Goal: Task Accomplishment & Management: Manage account settings

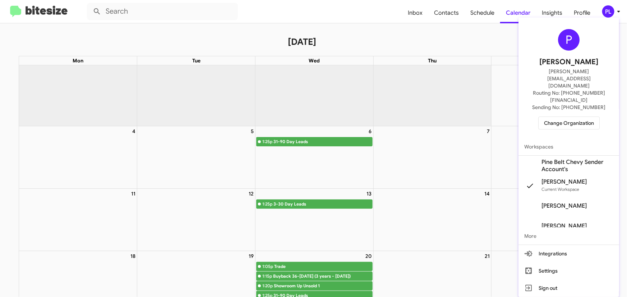
click at [591, 117] on span "Change Organization" at bounding box center [569, 123] width 50 height 12
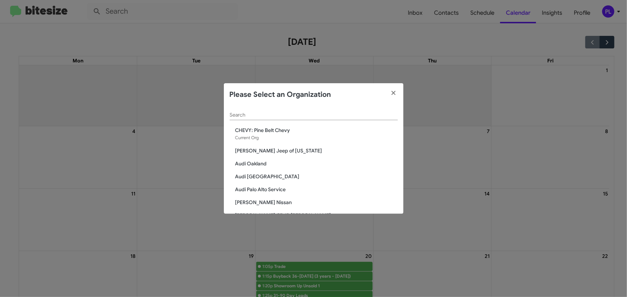
click at [308, 114] on input "Search" at bounding box center [313, 115] width 168 height 6
type input "f"
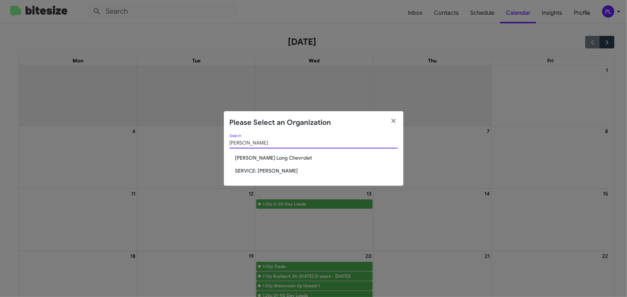
type input "daniels"
click at [267, 160] on span "[PERSON_NAME] Long Chevrolet" at bounding box center [316, 157] width 162 height 7
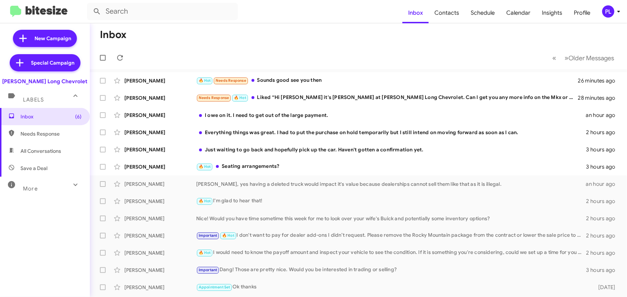
click at [614, 15] on icon at bounding box center [618, 11] width 9 height 9
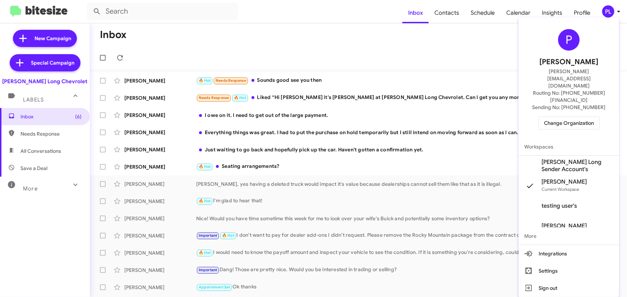
click at [573, 117] on span "Change Organization" at bounding box center [569, 123] width 50 height 12
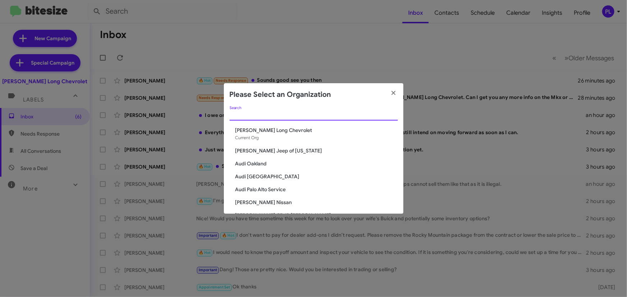
click at [242, 113] on input "Search" at bounding box center [313, 115] width 168 height 6
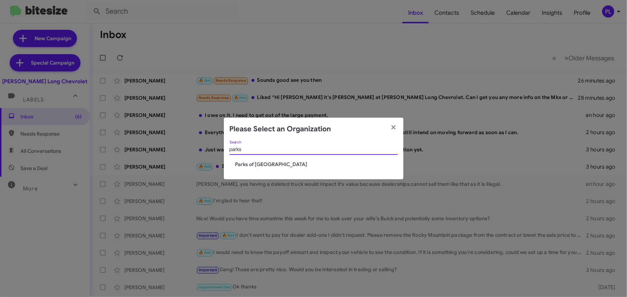
type input "parks"
click at [250, 161] on div "parks Search" at bounding box center [313, 151] width 168 height 20
click at [249, 165] on span "Parks of Gainesville" at bounding box center [316, 164] width 162 height 7
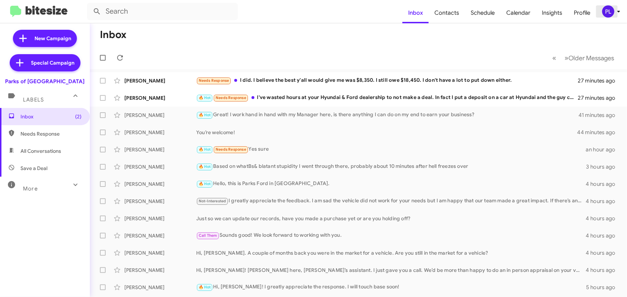
click at [618, 12] on icon at bounding box center [618, 11] width 9 height 9
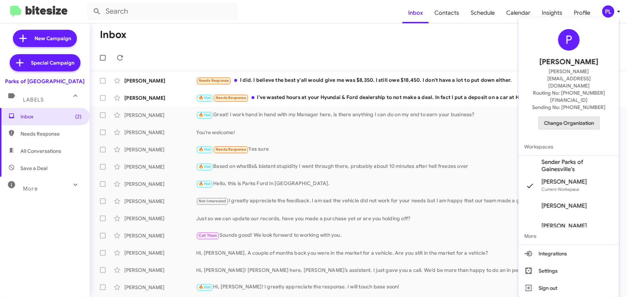
click at [587, 117] on span "Change Organization" at bounding box center [569, 123] width 50 height 12
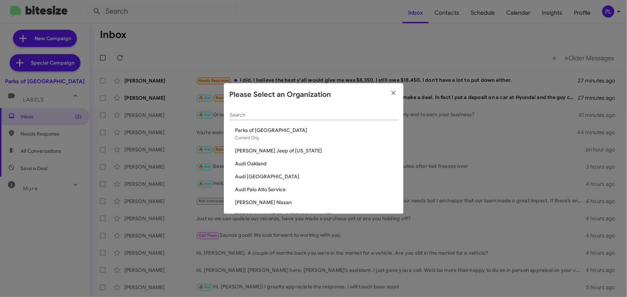
click at [261, 118] on input "Search" at bounding box center [313, 115] width 168 height 6
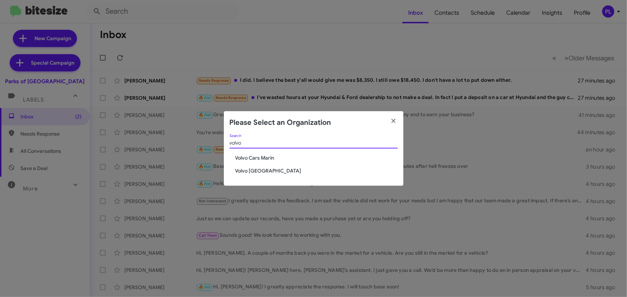
type input "volvo"
click at [251, 160] on span "Volvo Cars Marin" at bounding box center [316, 157] width 162 height 7
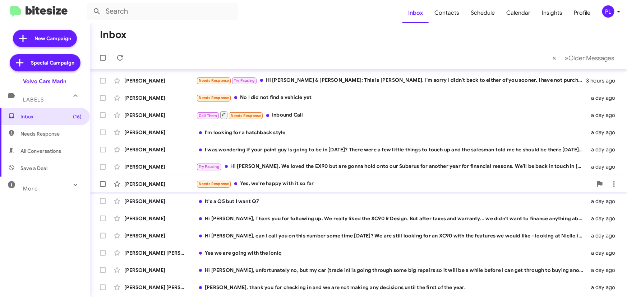
scroll to position [98, 0]
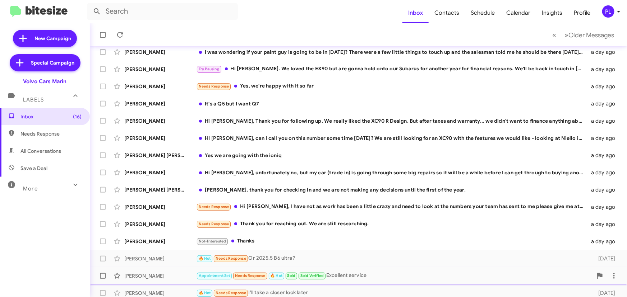
click at [382, 278] on div "Appointment Set Needs Response 🔥 Hot Sold Sold Verified Excellent service" at bounding box center [394, 276] width 396 height 8
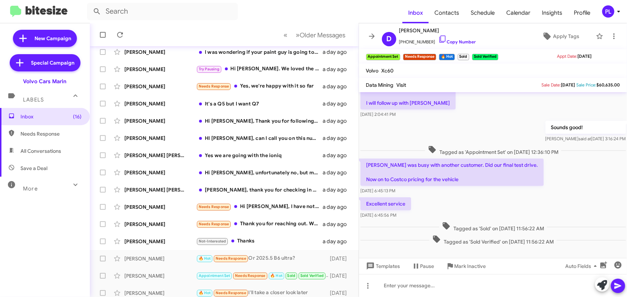
scroll to position [54, 0]
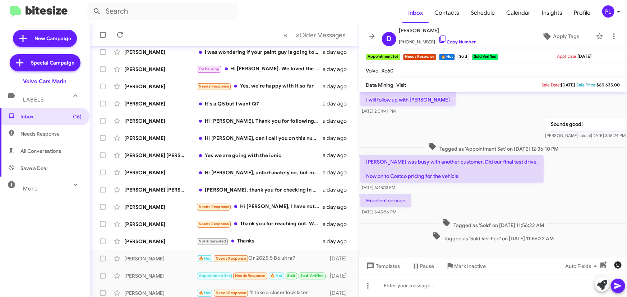
click at [594, 269] on icon "button" at bounding box center [595, 266] width 9 height 9
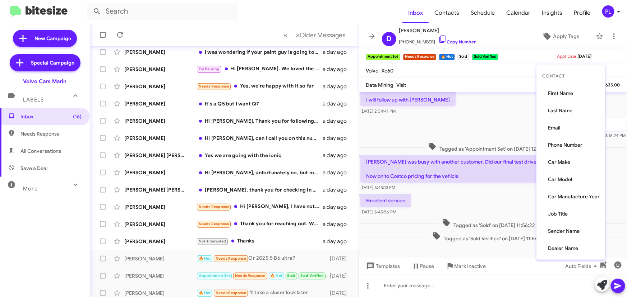
click at [370, 35] on div at bounding box center [313, 148] width 627 height 297
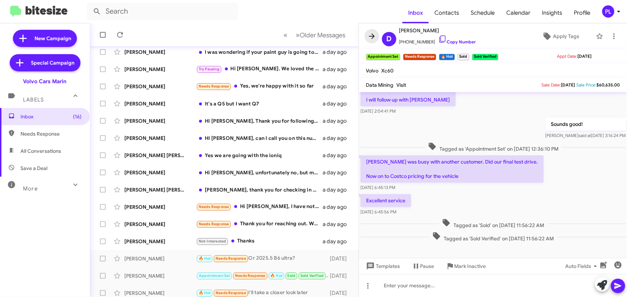
click at [372, 35] on icon at bounding box center [371, 36] width 9 height 9
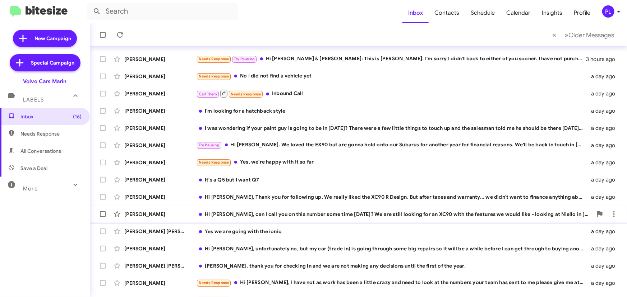
scroll to position [119, 0]
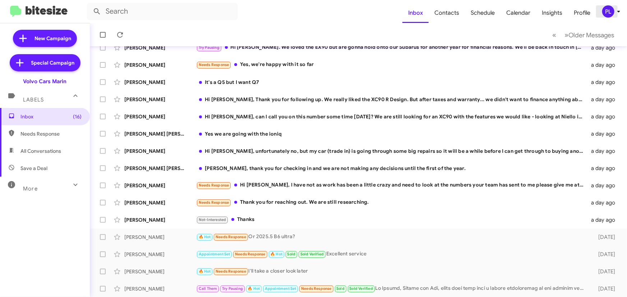
click at [615, 9] on icon at bounding box center [618, 11] width 9 height 9
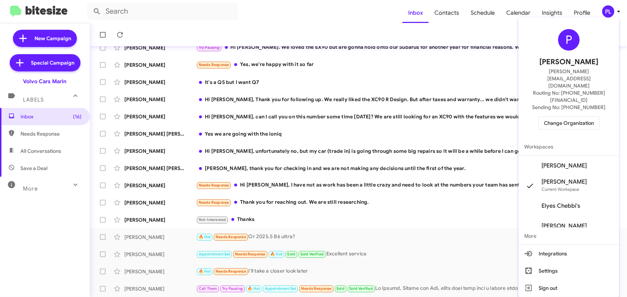
click at [588, 117] on span "Change Organization" at bounding box center [569, 123] width 50 height 12
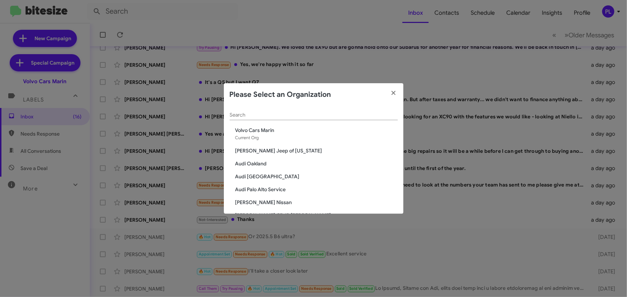
click at [298, 114] on input "Search" at bounding box center [313, 115] width 168 height 6
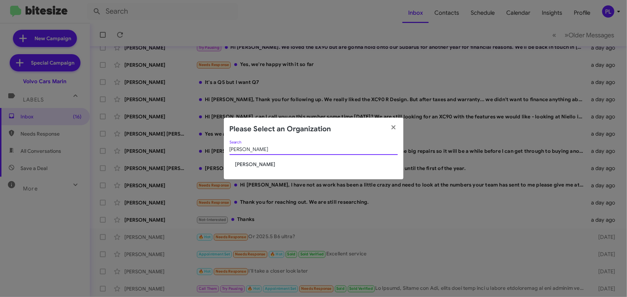
type input "tracy"
click at [257, 163] on span "[PERSON_NAME]" at bounding box center [316, 164] width 162 height 7
